Goal: Task Accomplishment & Management: Manage account settings

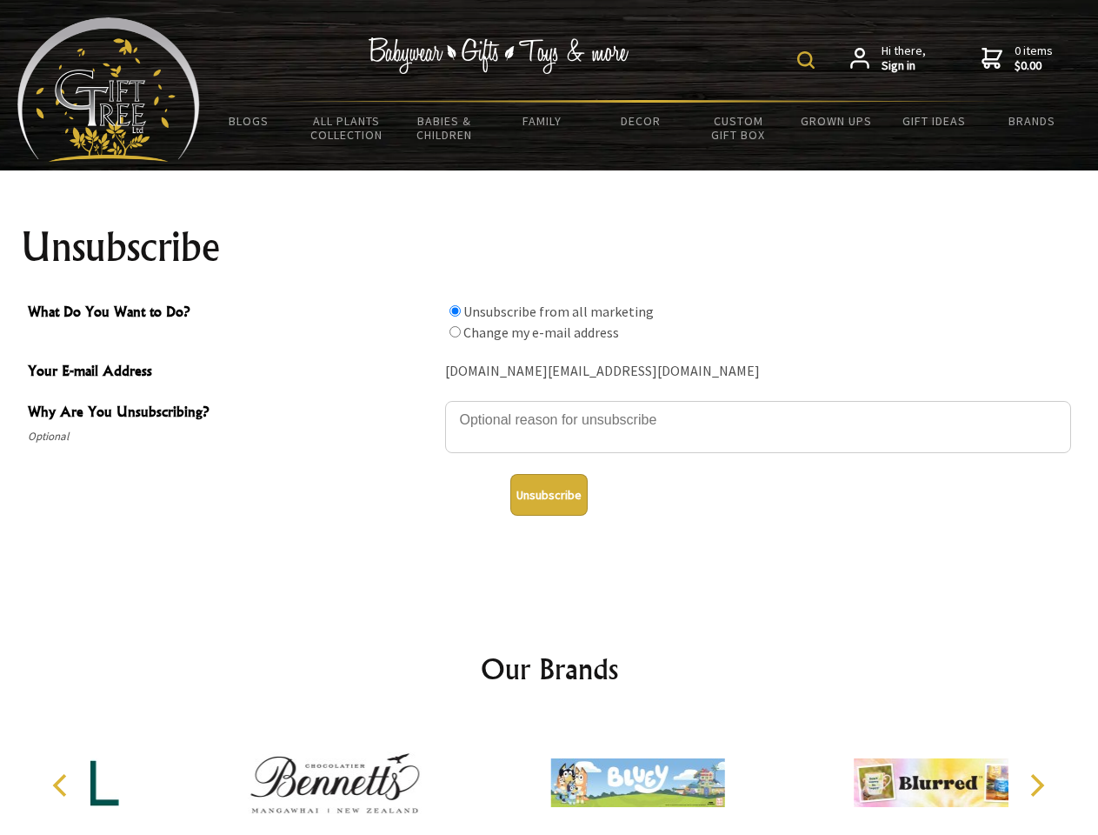
click at [809, 60] on img at bounding box center [805, 59] width 17 height 17
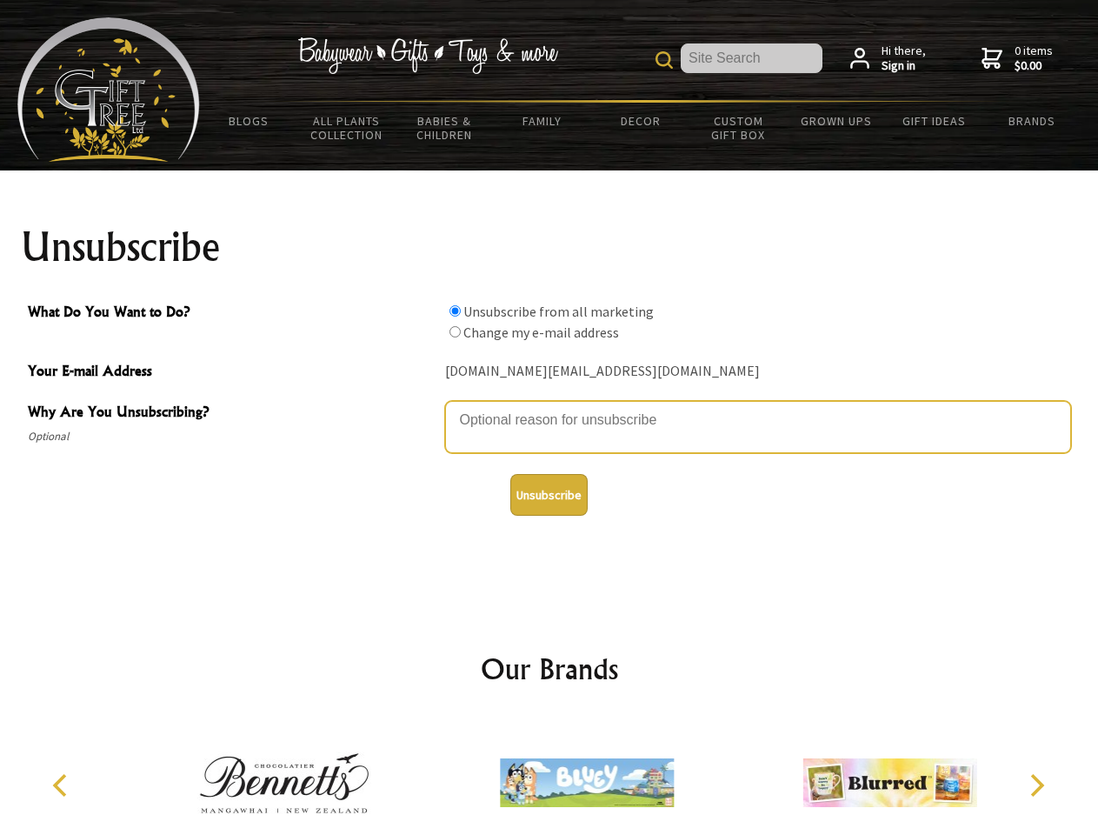
click at [550, 407] on textarea "Why Are You Unsubscribing?" at bounding box center [758, 427] width 626 height 52
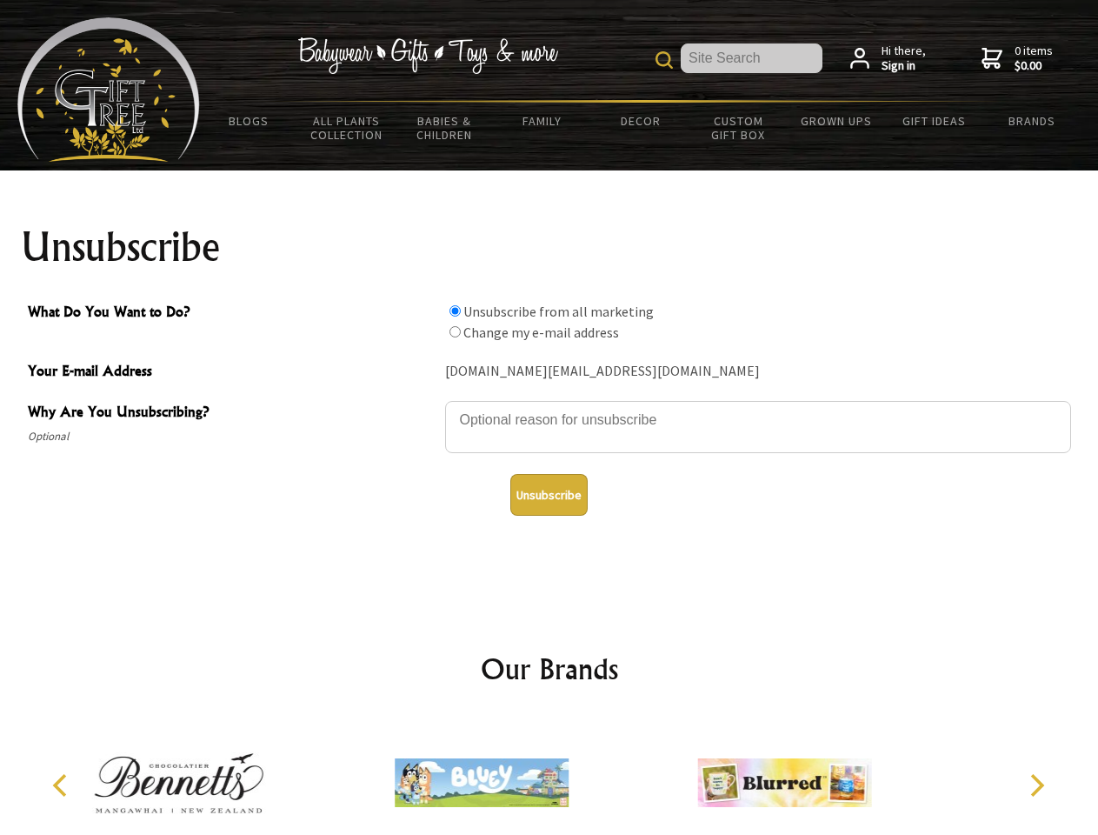
click at [455, 310] on input "What Do You Want to Do?" at bounding box center [455, 310] width 11 height 11
click at [455, 331] on input "What Do You Want to Do?" at bounding box center [455, 331] width 11 height 11
radio input "true"
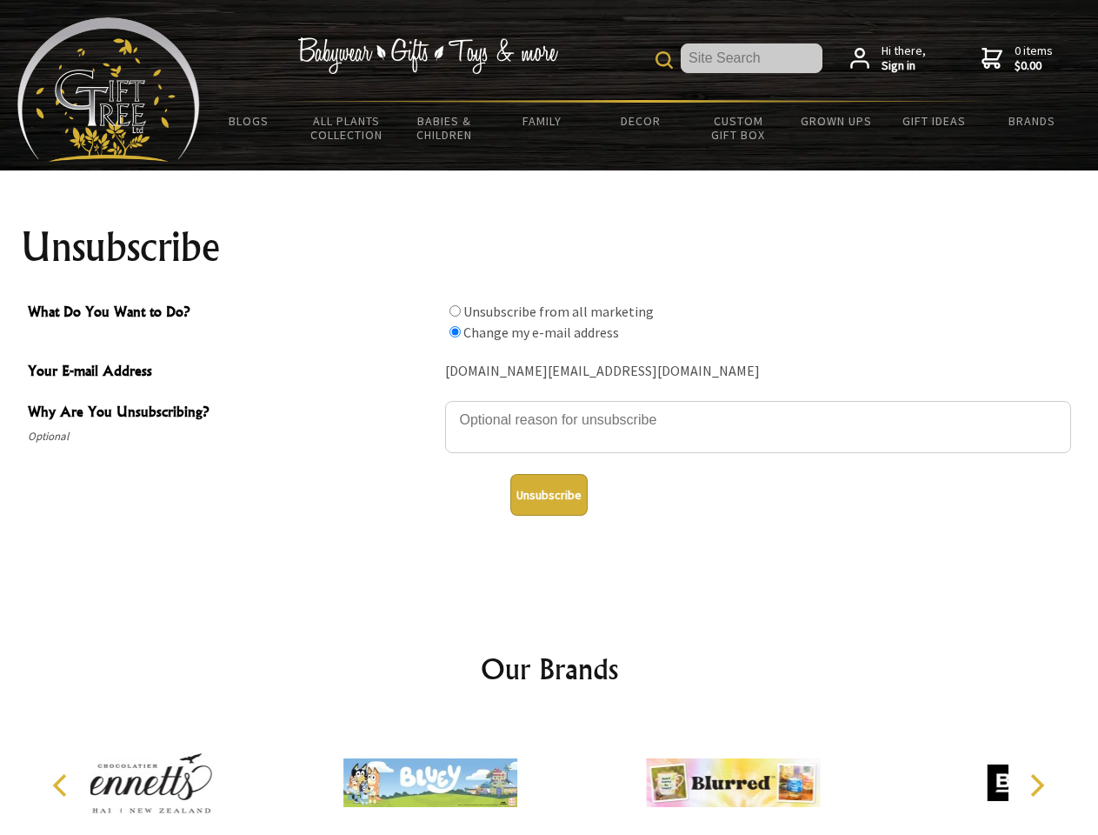
click at [549, 495] on button "Unsubscribe" at bounding box center [548, 495] width 77 height 42
click at [582, 776] on div at bounding box center [733, 785] width 303 height 136
click at [63, 785] on icon "Previous" at bounding box center [61, 785] width 23 height 23
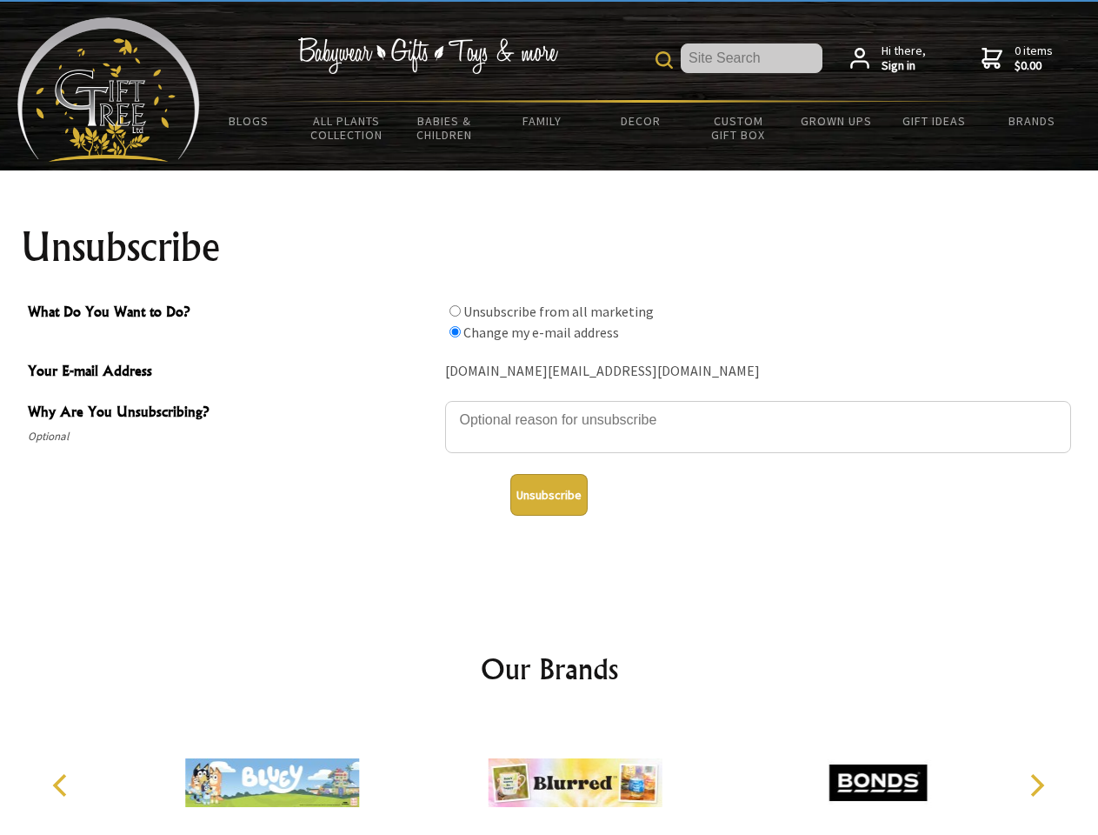
click at [1037, 785] on icon "Next" at bounding box center [1035, 785] width 23 height 23
